Goal: Task Accomplishment & Management: Use online tool/utility

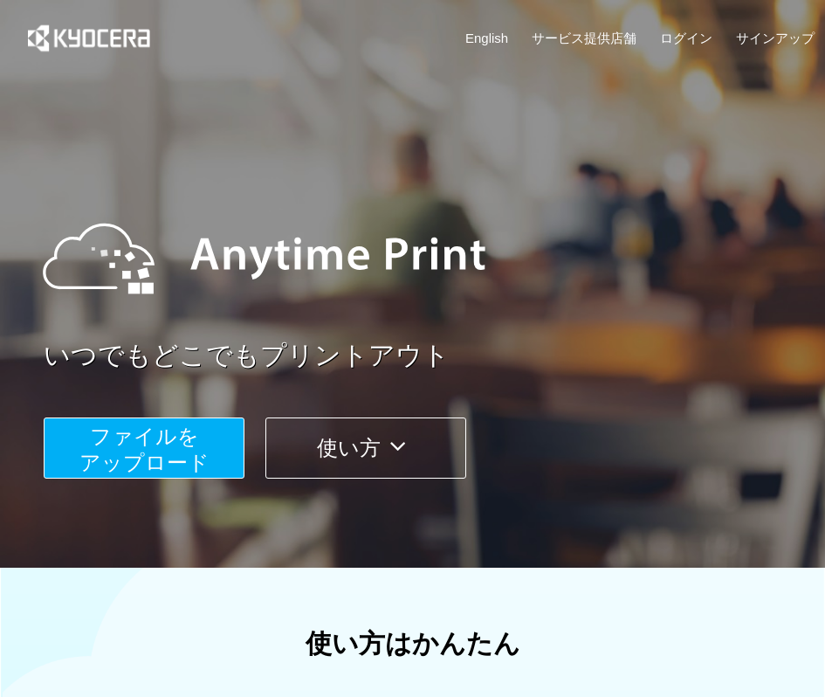
click at [196, 455] on span "ファイルを ​​アップロード" at bounding box center [144, 449] width 130 height 50
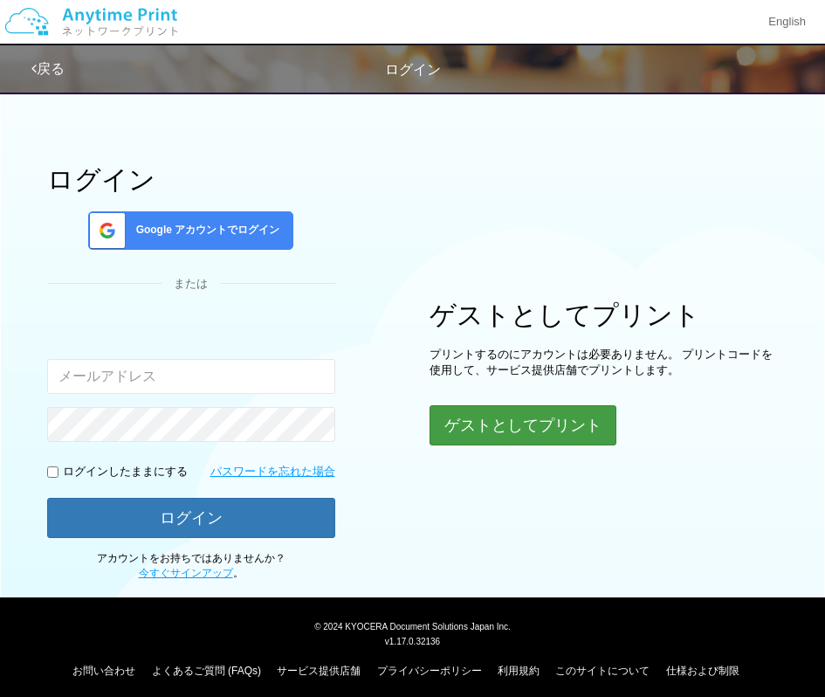
click at [515, 403] on div "ゲストとしてプリント プリントするのにアカウントは必要ありません。 プリントコードを使用して、サービス提供店舗でプリントします。 ゲストとしてプリント" at bounding box center [603, 372] width 349 height 145
click at [515, 403] on div "ゲストとしてプリント プリントするのにアカウントは必要ありません。 プリントコードを使用して、サービス提供店舗でプリントします。 ゲストとしてプリント" at bounding box center [603, 372] width 349 height 143
click at [518, 419] on button "ゲストとしてプリント" at bounding box center [521, 425] width 185 height 38
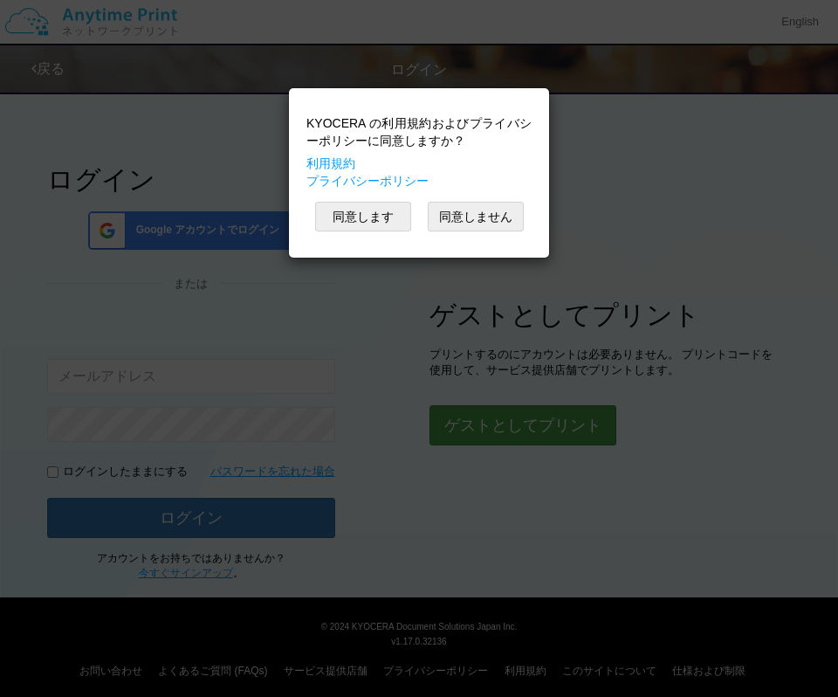
click at [487, 429] on div "KYOCERA の利用規約およびプライバシーポリシーに同意しますか？ 利用規約 プライバシーポリシー 同意します 同意しません" at bounding box center [419, 348] width 838 height 697
click at [396, 215] on button "同意します" at bounding box center [363, 217] width 96 height 30
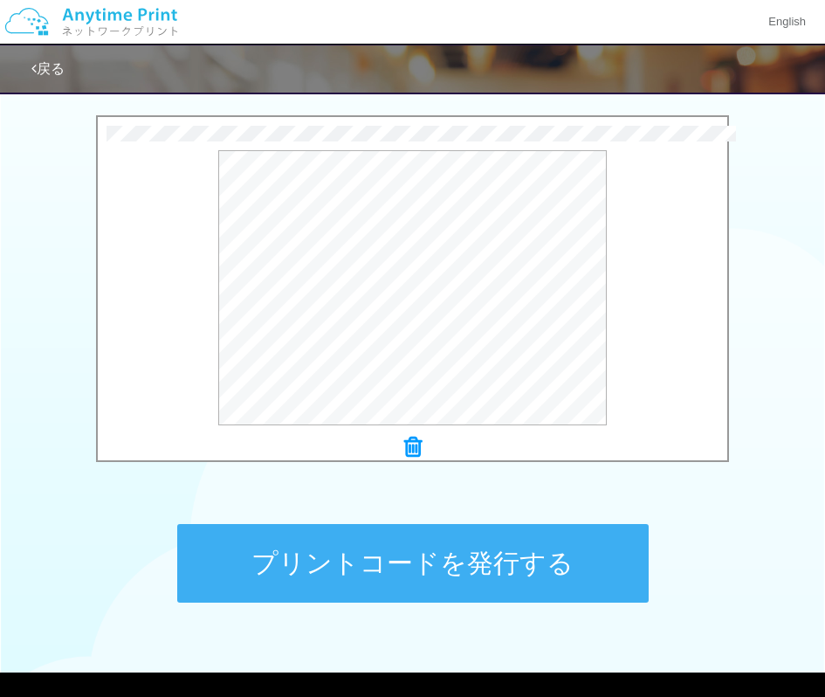
scroll to position [556, 0]
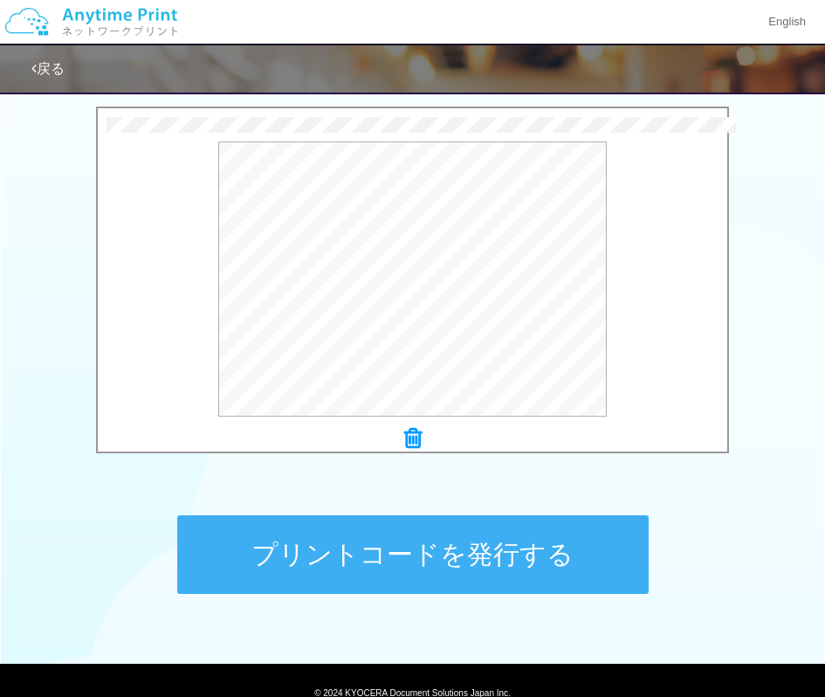
click at [378, 542] on button "プリントコードを発行する" at bounding box center [412, 554] width 471 height 79
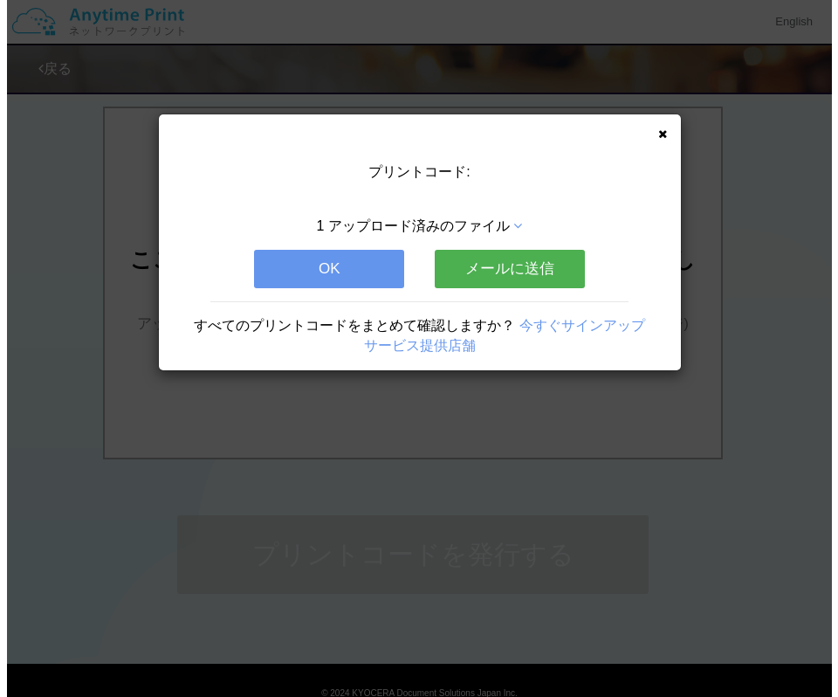
scroll to position [0, 0]
